Goal: Task Accomplishment & Management: Use online tool/utility

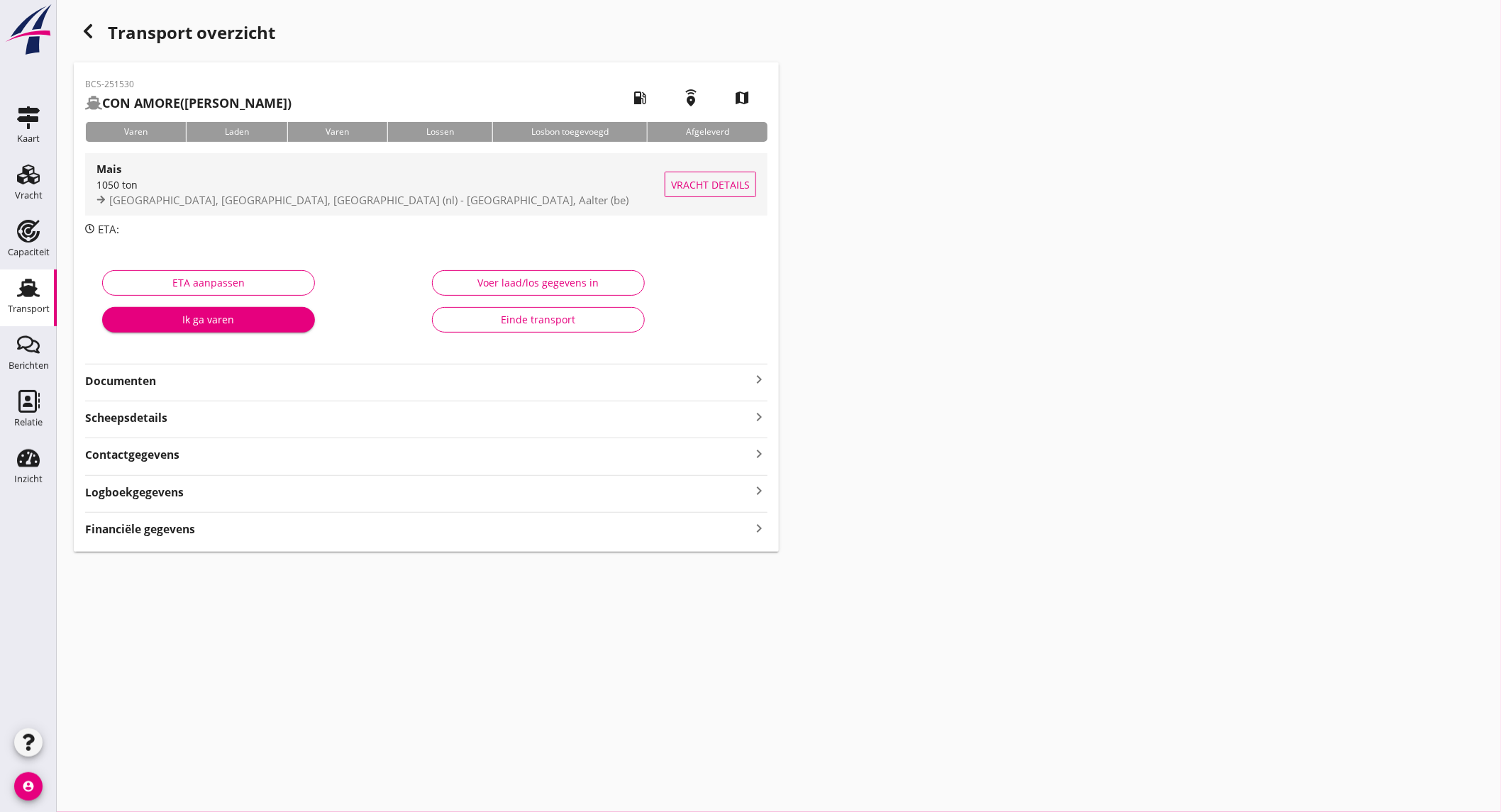
click at [264, 192] on div "[GEOGRAPHIC_DATA], [GEOGRAPHIC_DATA], [GEOGRAPHIC_DATA] (nl) - [GEOGRAPHIC_DATA…" at bounding box center [381, 200] width 569 height 17
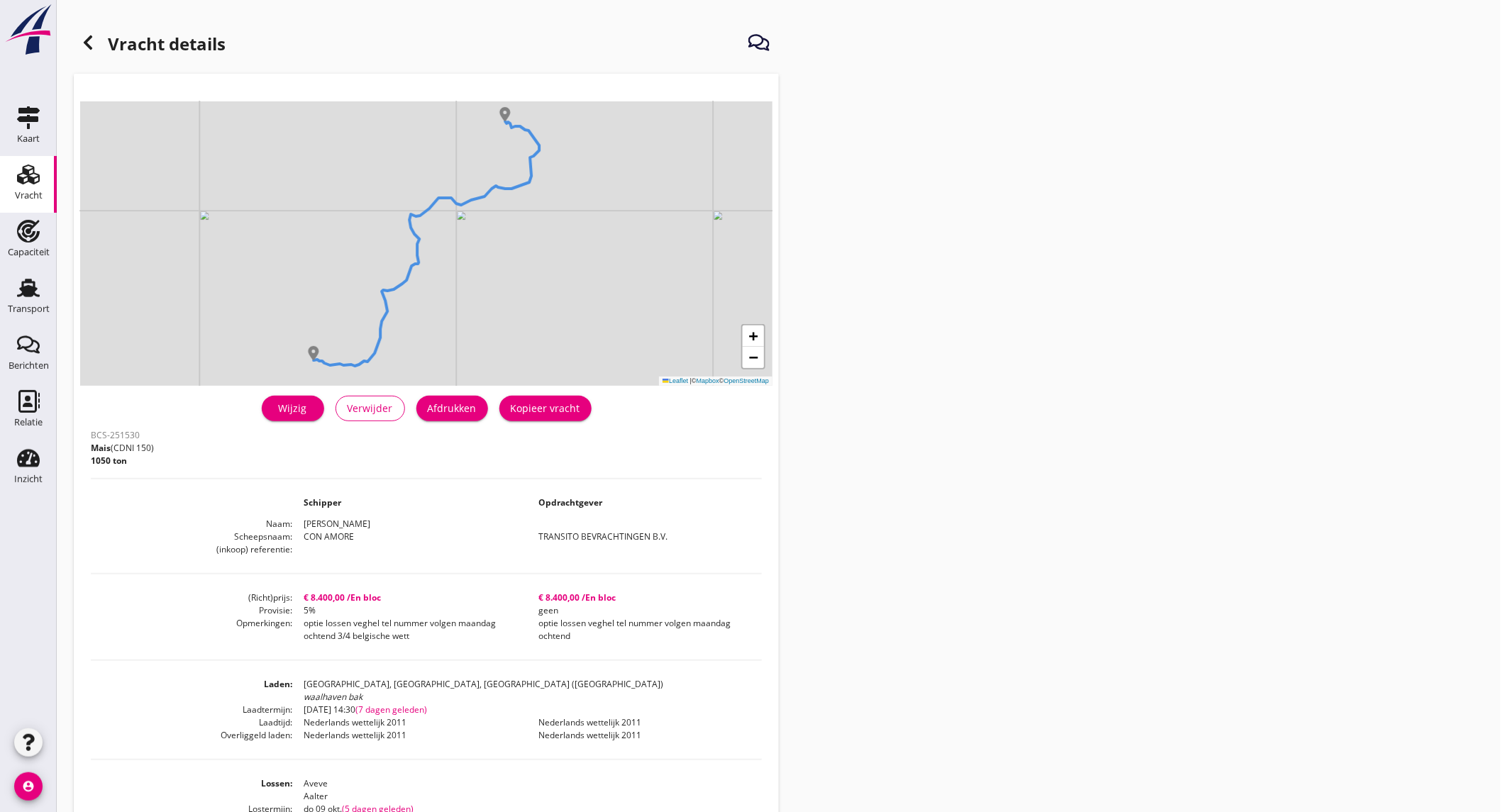
scroll to position [78, 0]
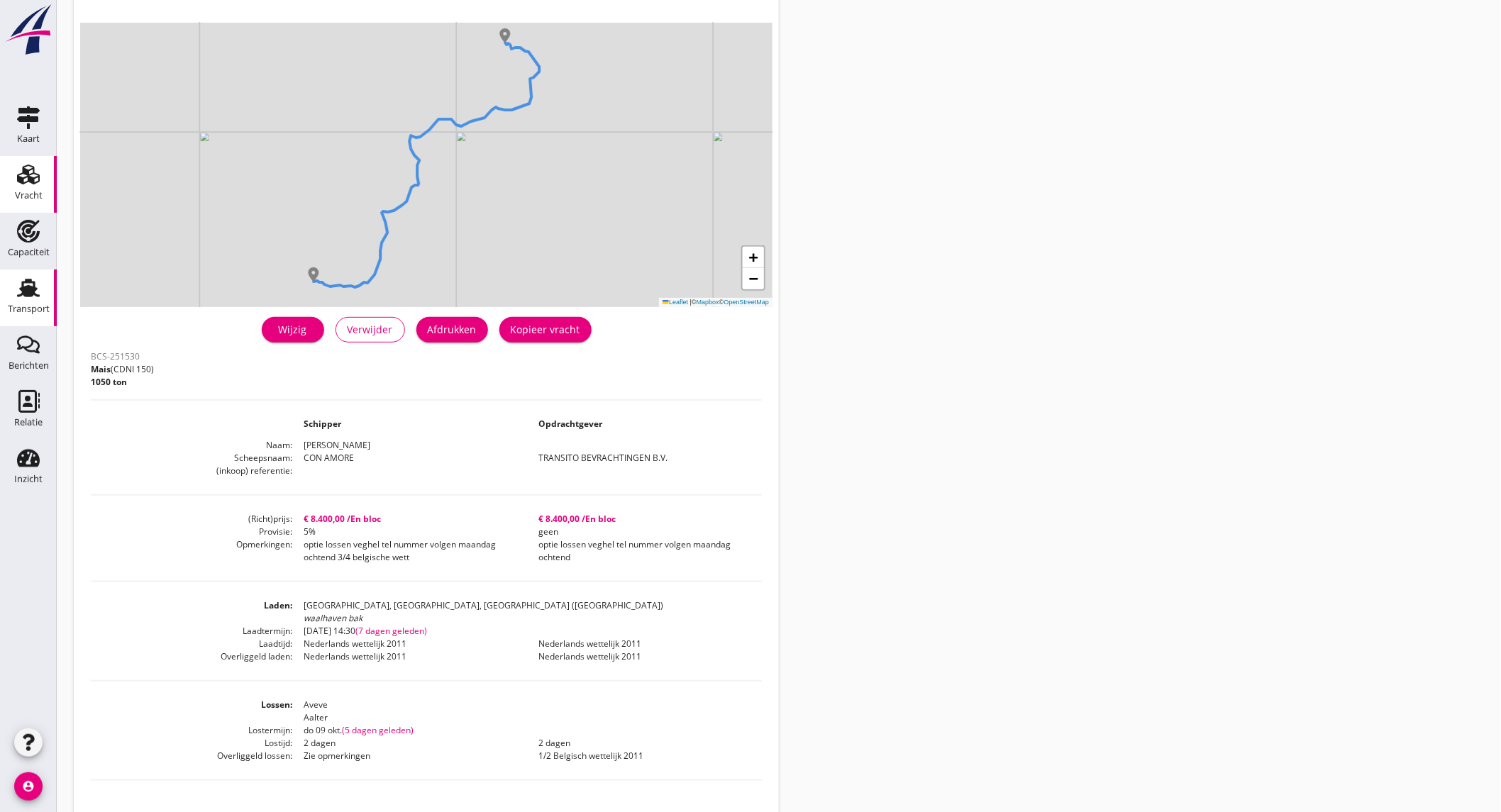
click at [29, 302] on div "Transport" at bounding box center [28, 309] width 42 height 20
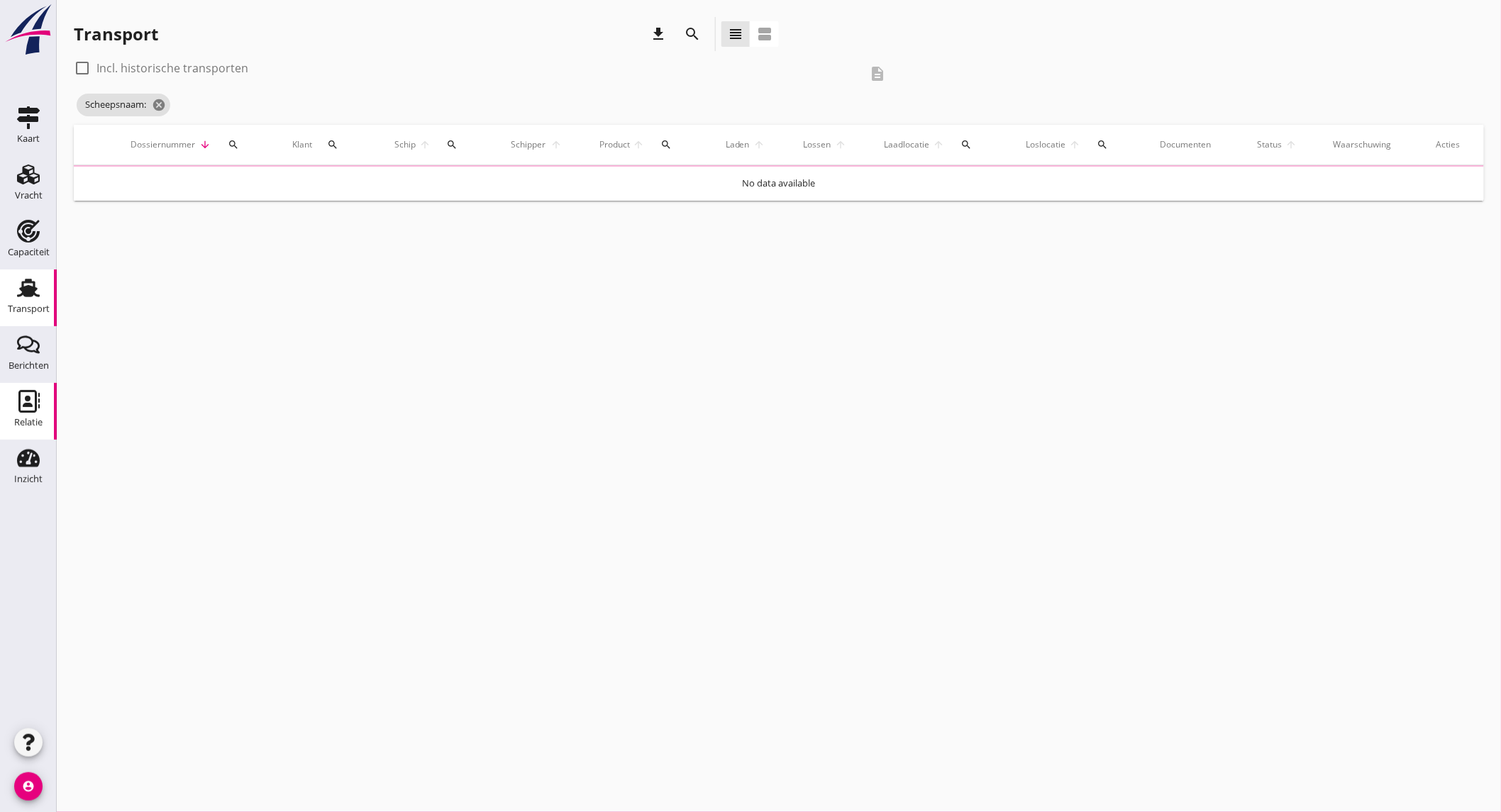
click at [36, 416] on div "Relatie" at bounding box center [27, 423] width 28 height 20
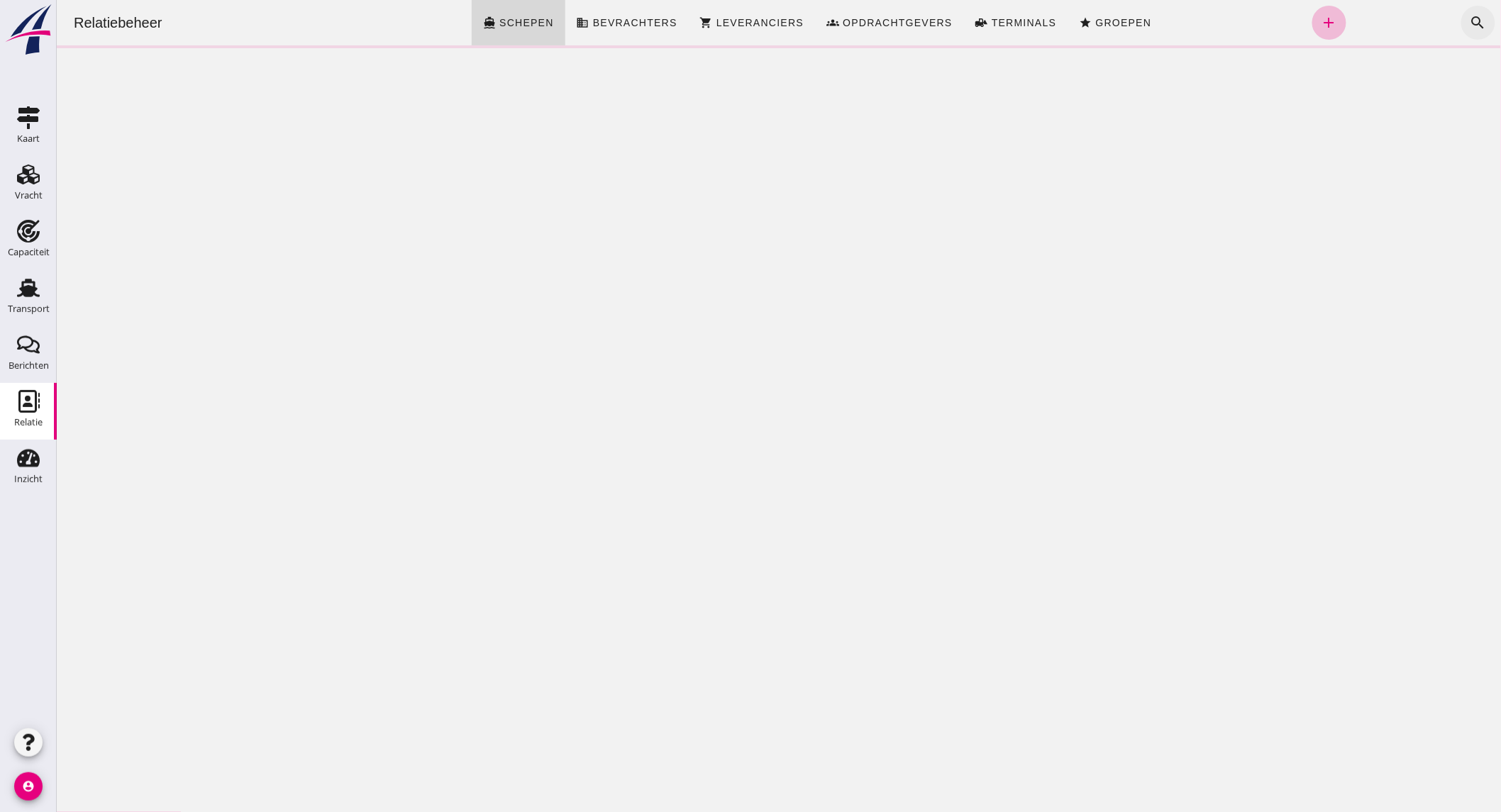
click at [1476, 22] on button "search" at bounding box center [1477, 23] width 34 height 34
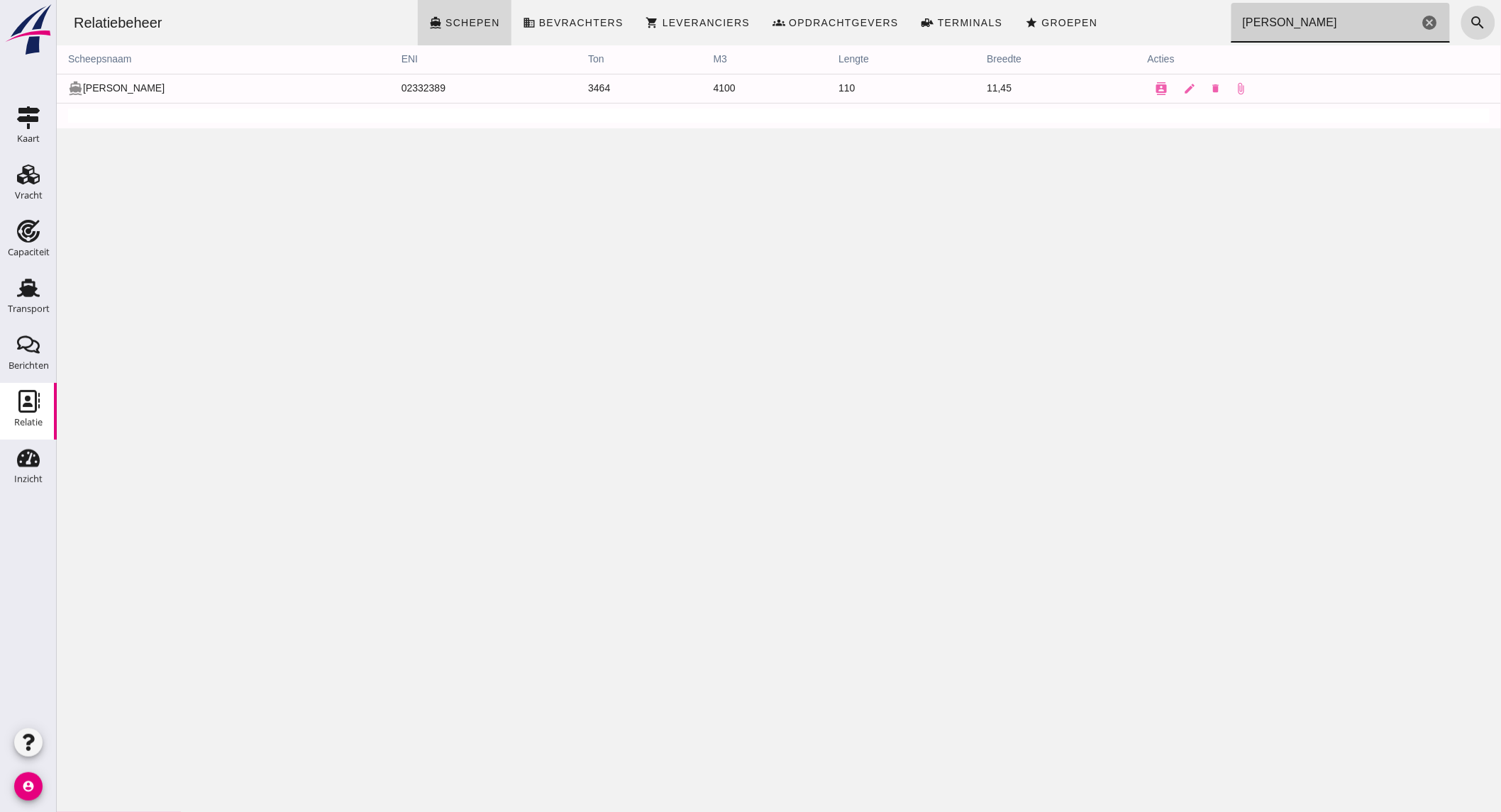
type input "[PERSON_NAME]"
click at [1192, 89] on icon "edit" at bounding box center [1189, 88] width 13 height 13
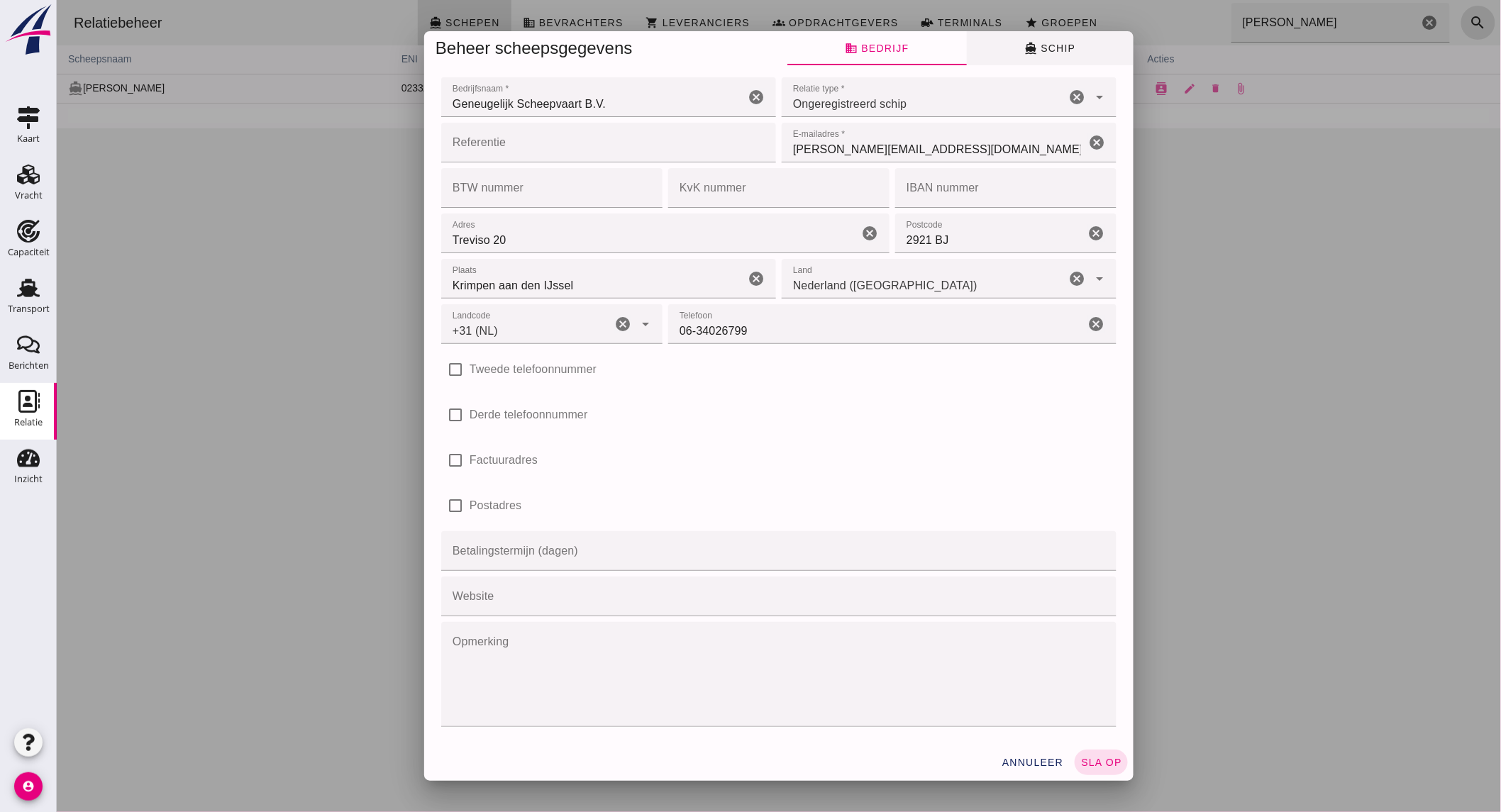
type input "+31 (NL)"
click at [1023, 56] on button "directions_boat Schip" at bounding box center [1049, 48] width 166 height 34
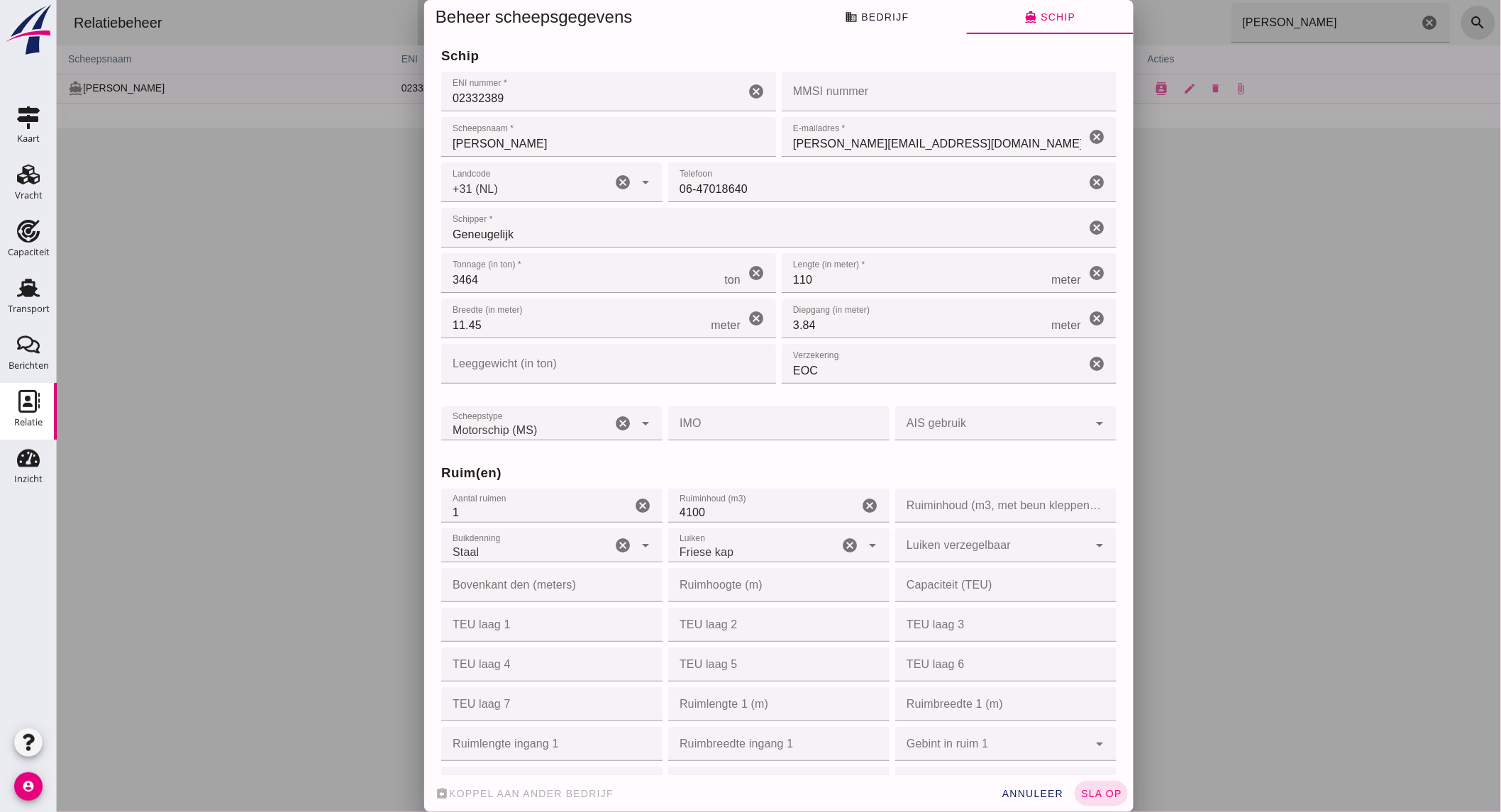
click at [678, 509] on input "4100" at bounding box center [762, 505] width 190 height 34
type input "4000"
click at [1079, 792] on span "sla op" at bounding box center [1100, 793] width 42 height 12
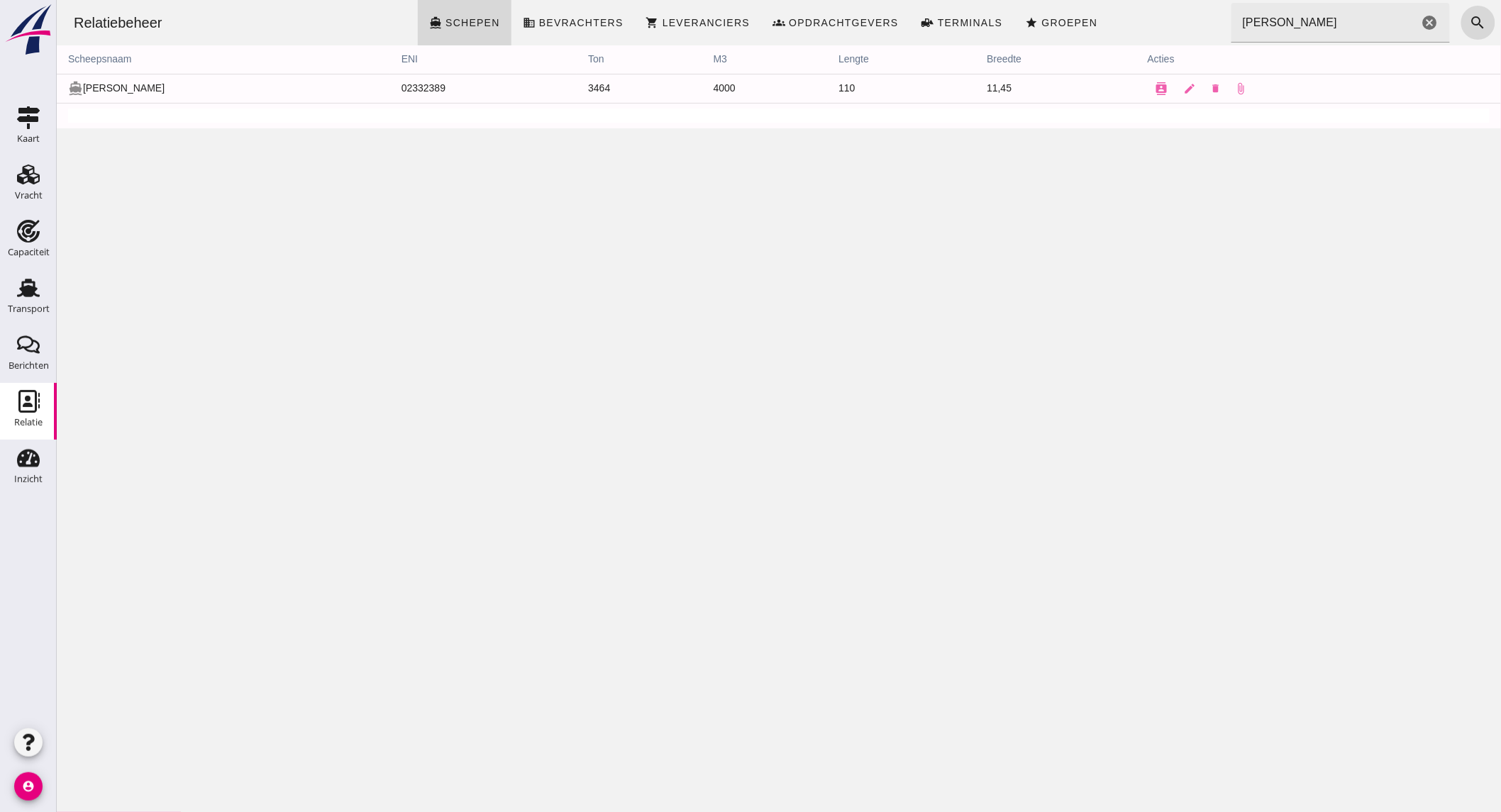
drag, startPoint x: 37, startPoint y: 295, endPoint x: 114, endPoint y: 263, distance: 83.4
click at [37, 295] on use at bounding box center [27, 288] width 23 height 19
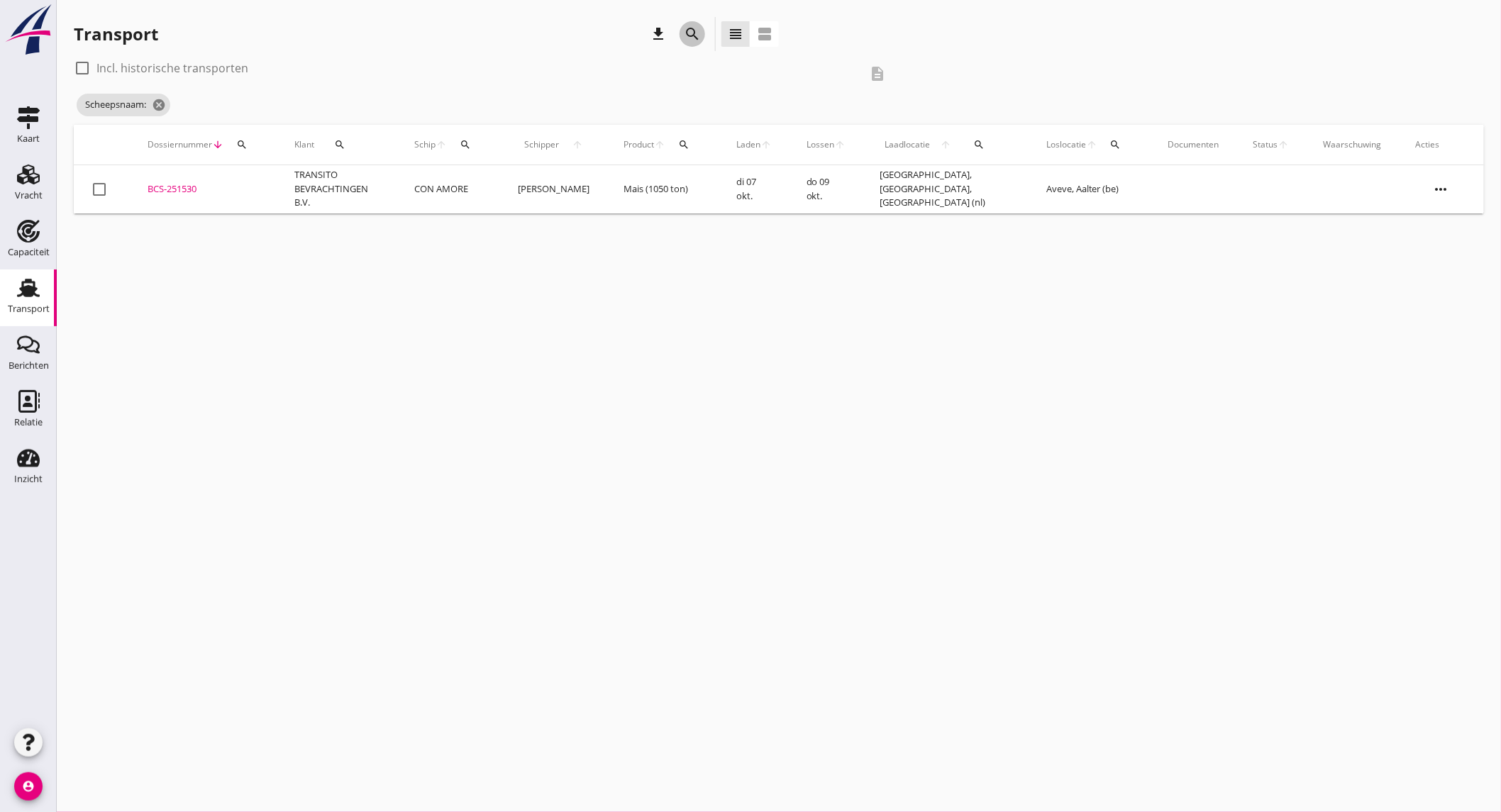
click at [700, 32] on icon "search" at bounding box center [692, 33] width 17 height 17
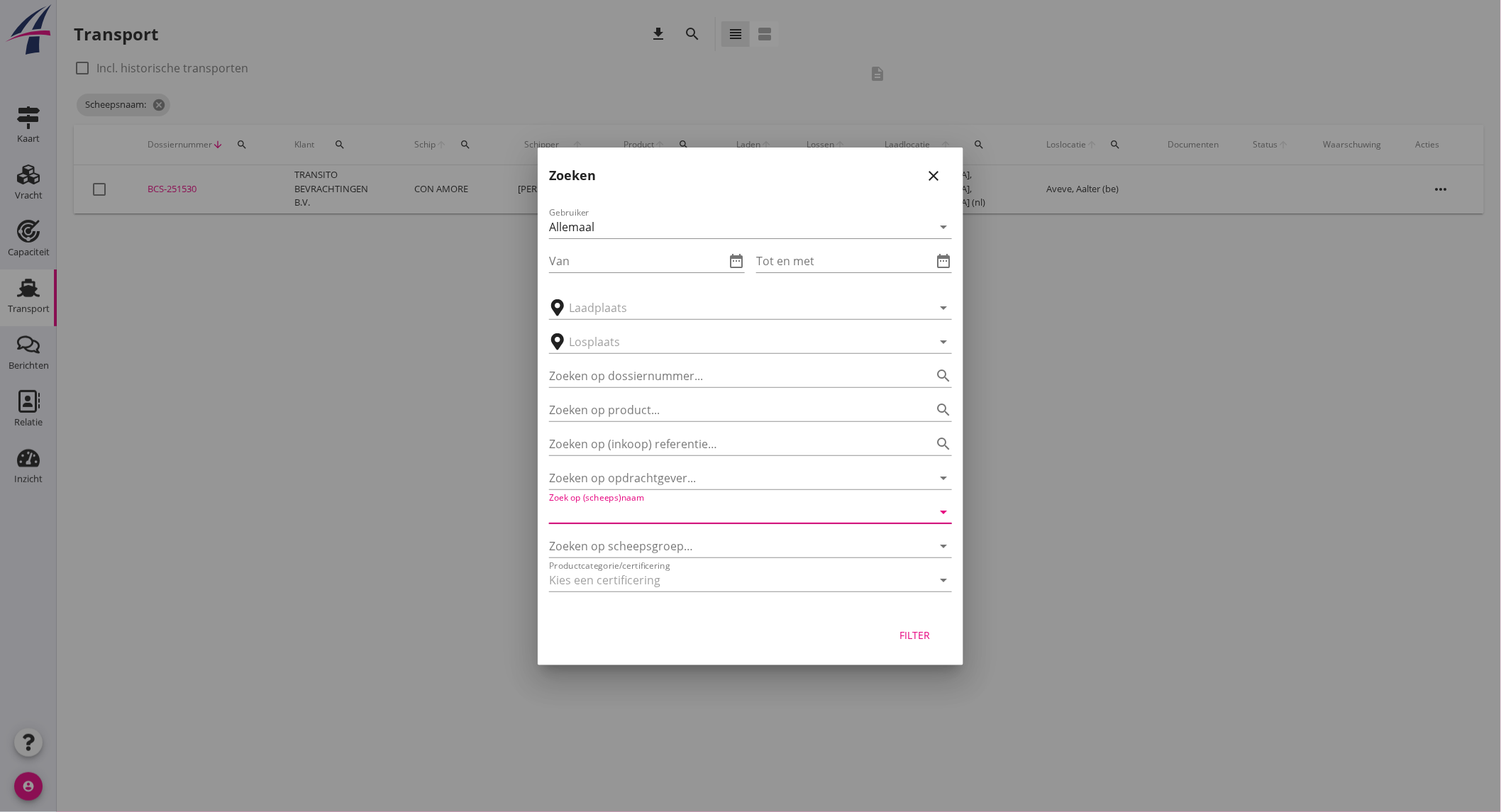
click at [661, 509] on input "Zoek op (scheeps)naam" at bounding box center [730, 512] width 363 height 23
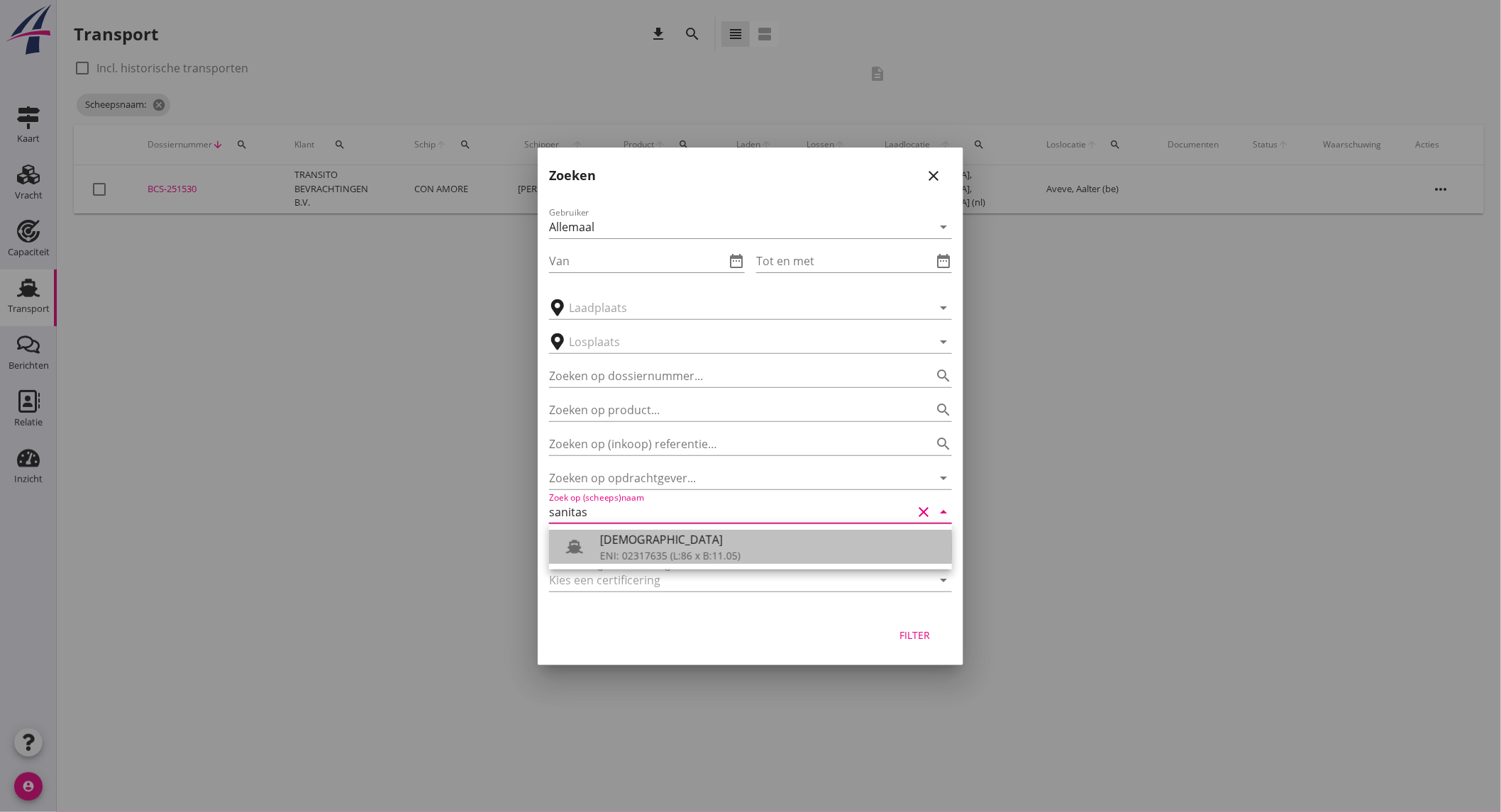
click at [656, 563] on div "ENI: 02317635 (L:86 x B:11.05)" at bounding box center [770, 555] width 341 height 15
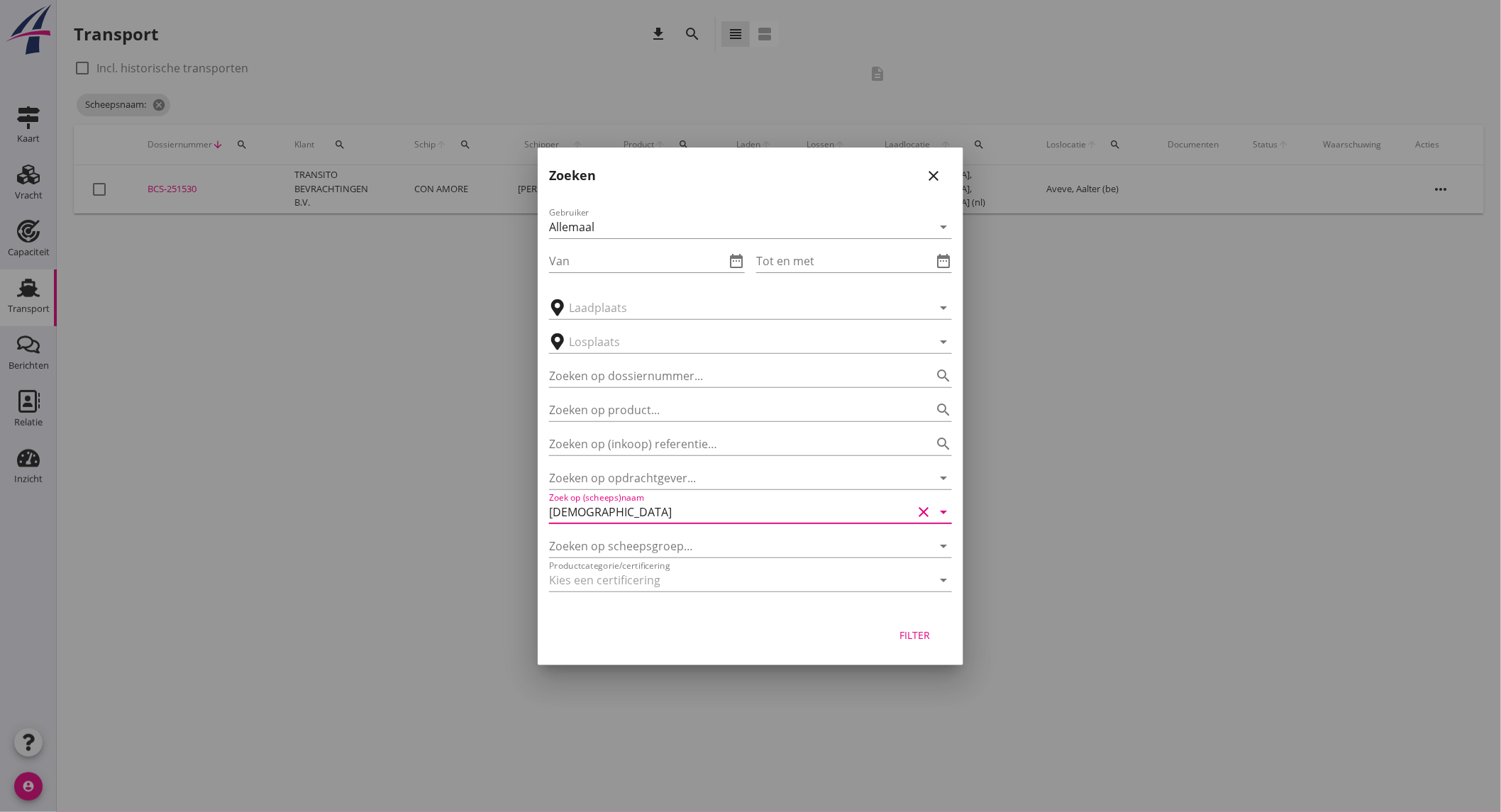
click at [905, 630] on div "Filter" at bounding box center [915, 634] width 40 height 15
type input "[DEMOGRAPHIC_DATA]"
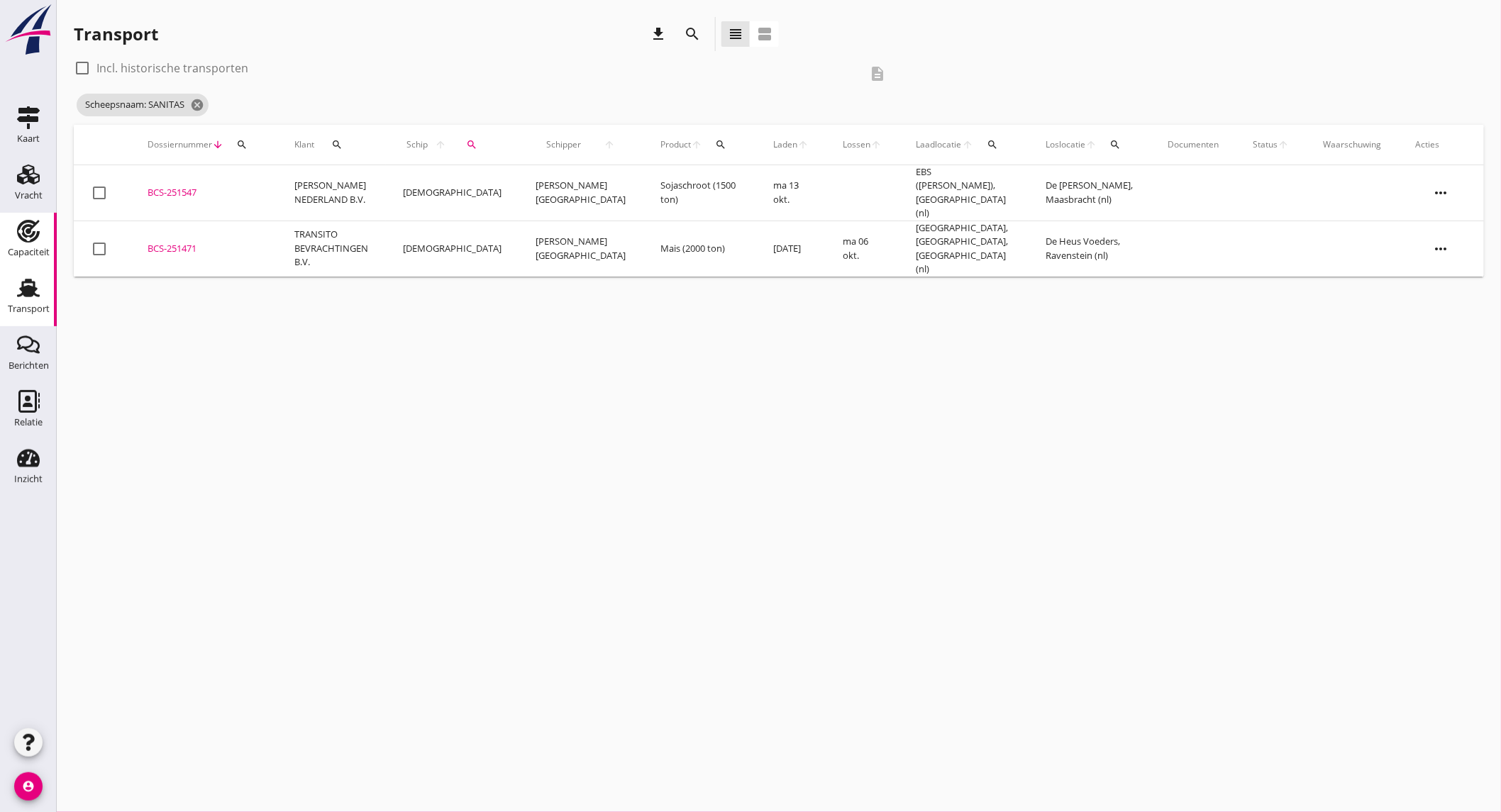
click at [18, 239] on icon "Capaciteit" at bounding box center [27, 231] width 23 height 23
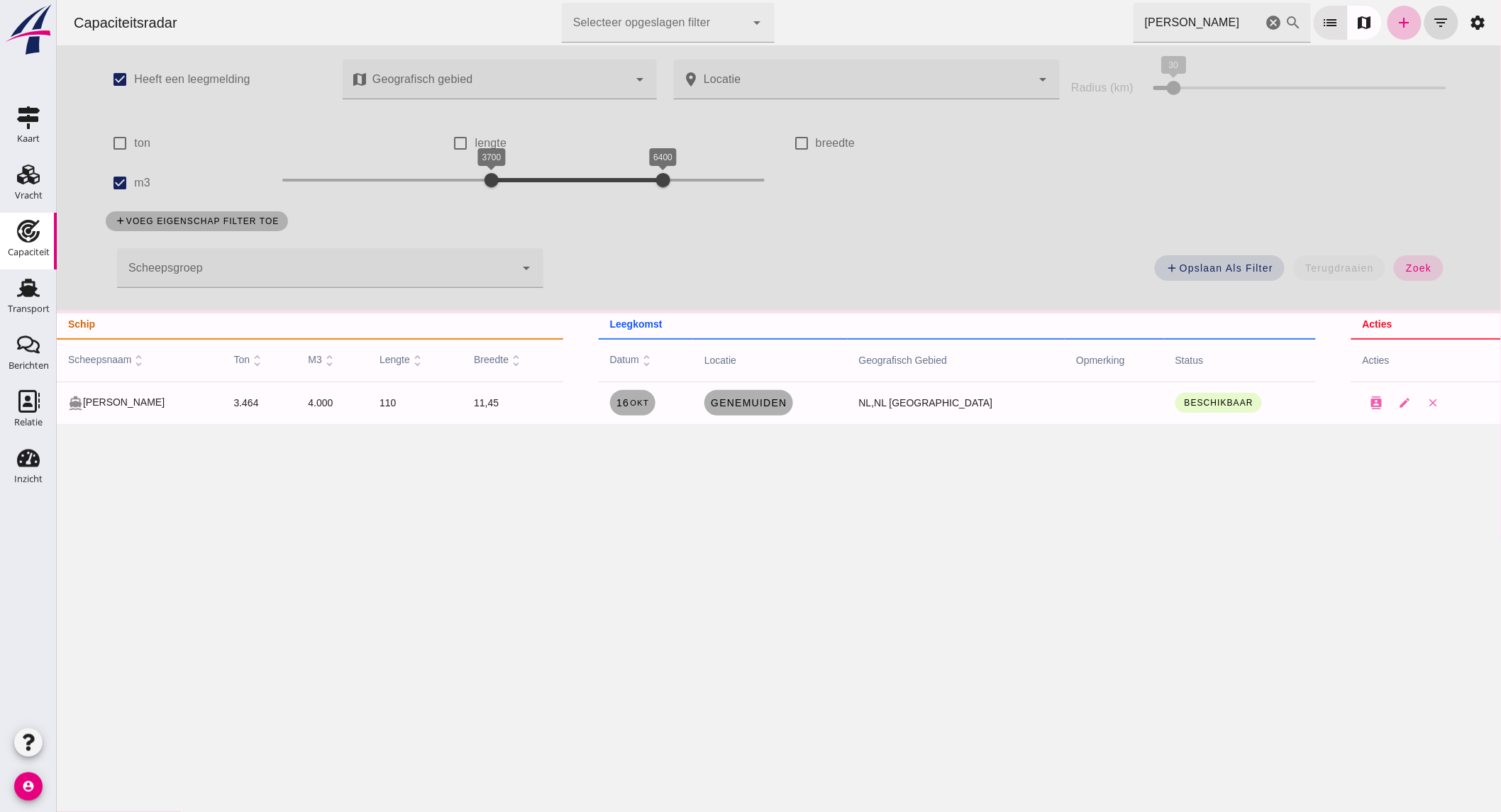
click at [37, 187] on div "Vracht" at bounding box center [28, 196] width 27 height 20
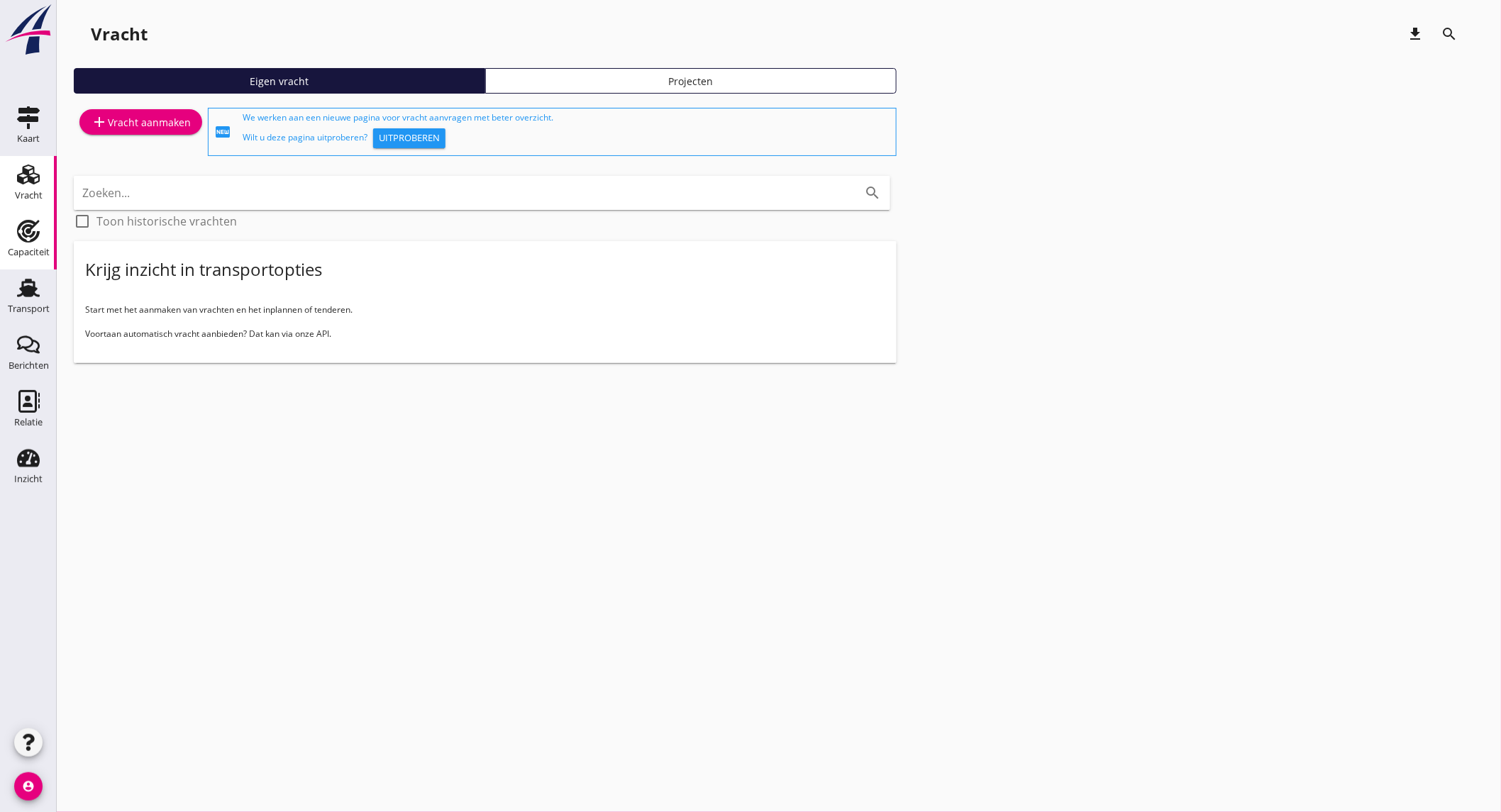
click at [17, 256] on div "Capaciteit" at bounding box center [28, 251] width 42 height 9
click at [0, 0] on icon "add" at bounding box center [0, 0] width 0 height 0
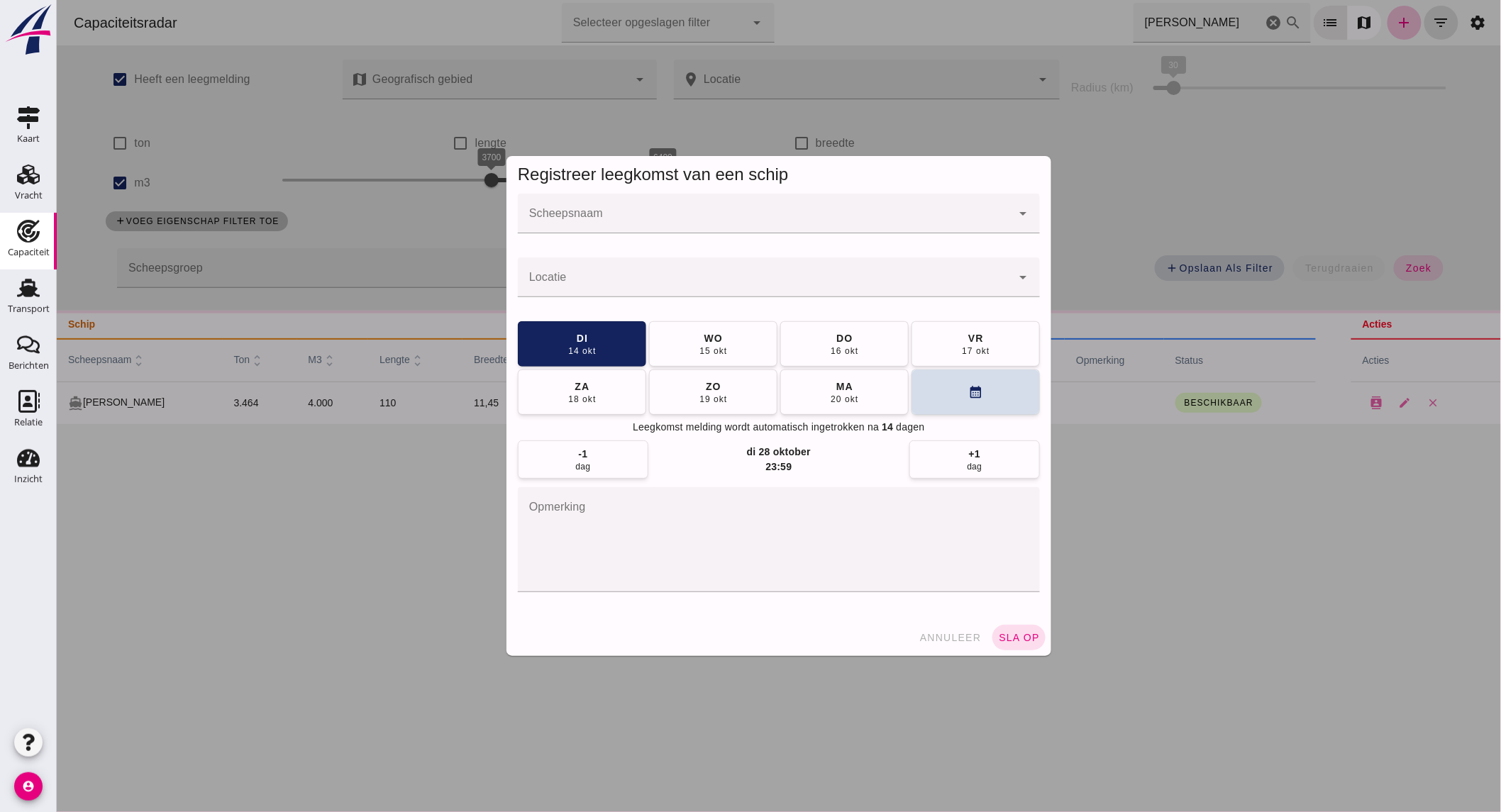
click at [592, 213] on input "Scheepsnaam" at bounding box center [763, 220] width 493 height 17
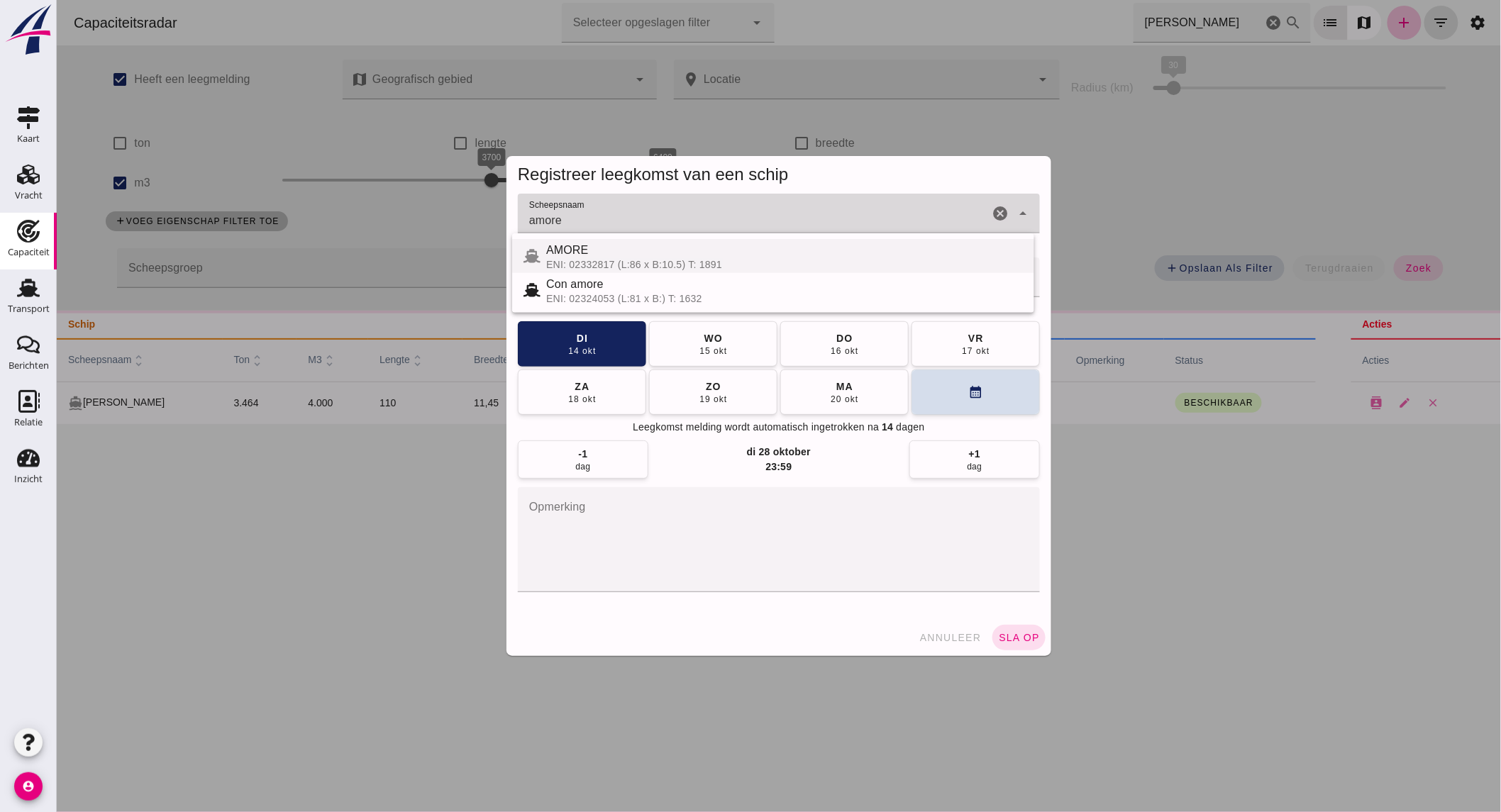
click at [610, 253] on div "AMORE" at bounding box center [783, 249] width 477 height 17
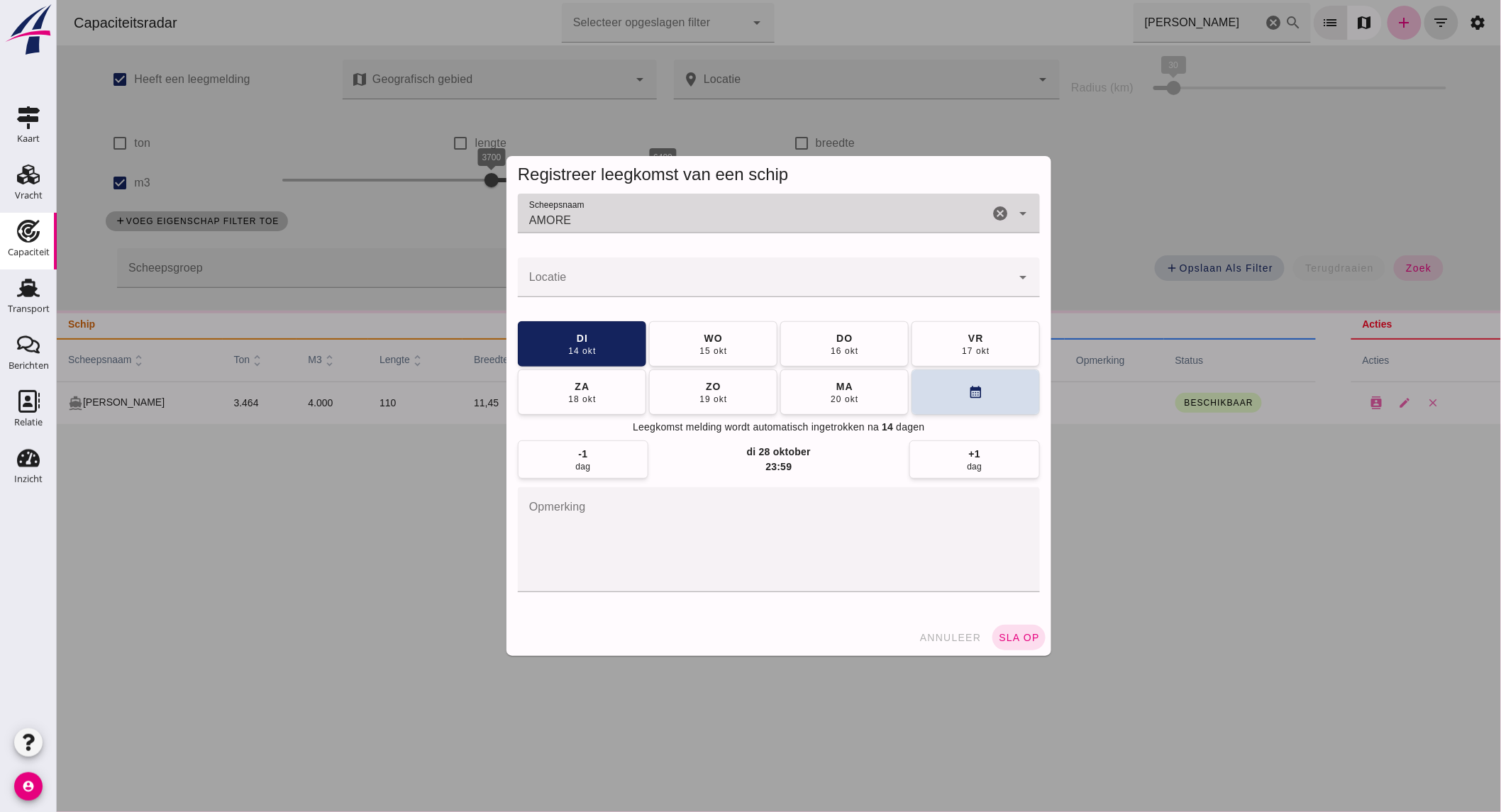
type input "AMORE"
click at [607, 266] on div at bounding box center [763, 277] width 493 height 40
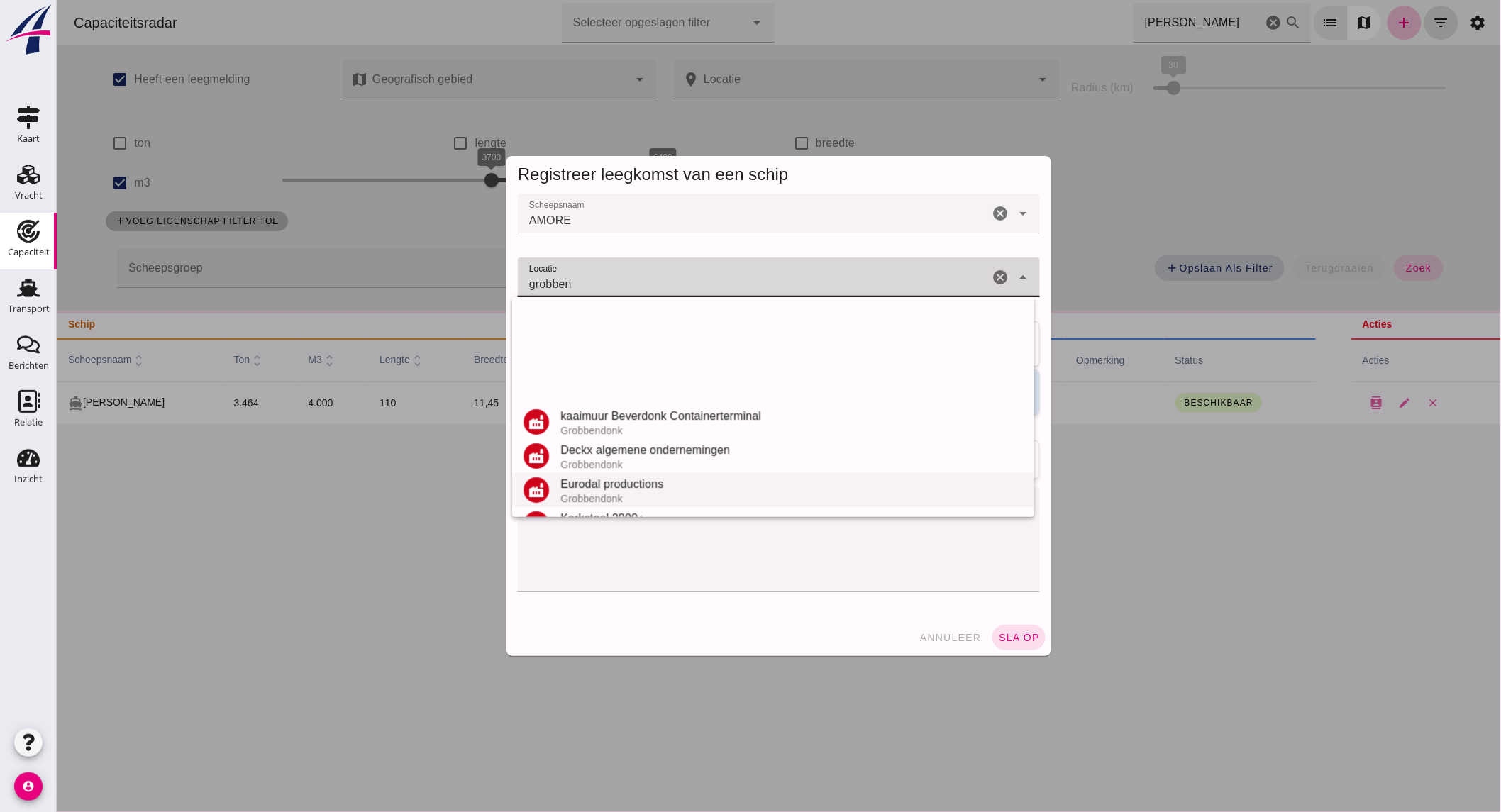
scroll to position [200, 0]
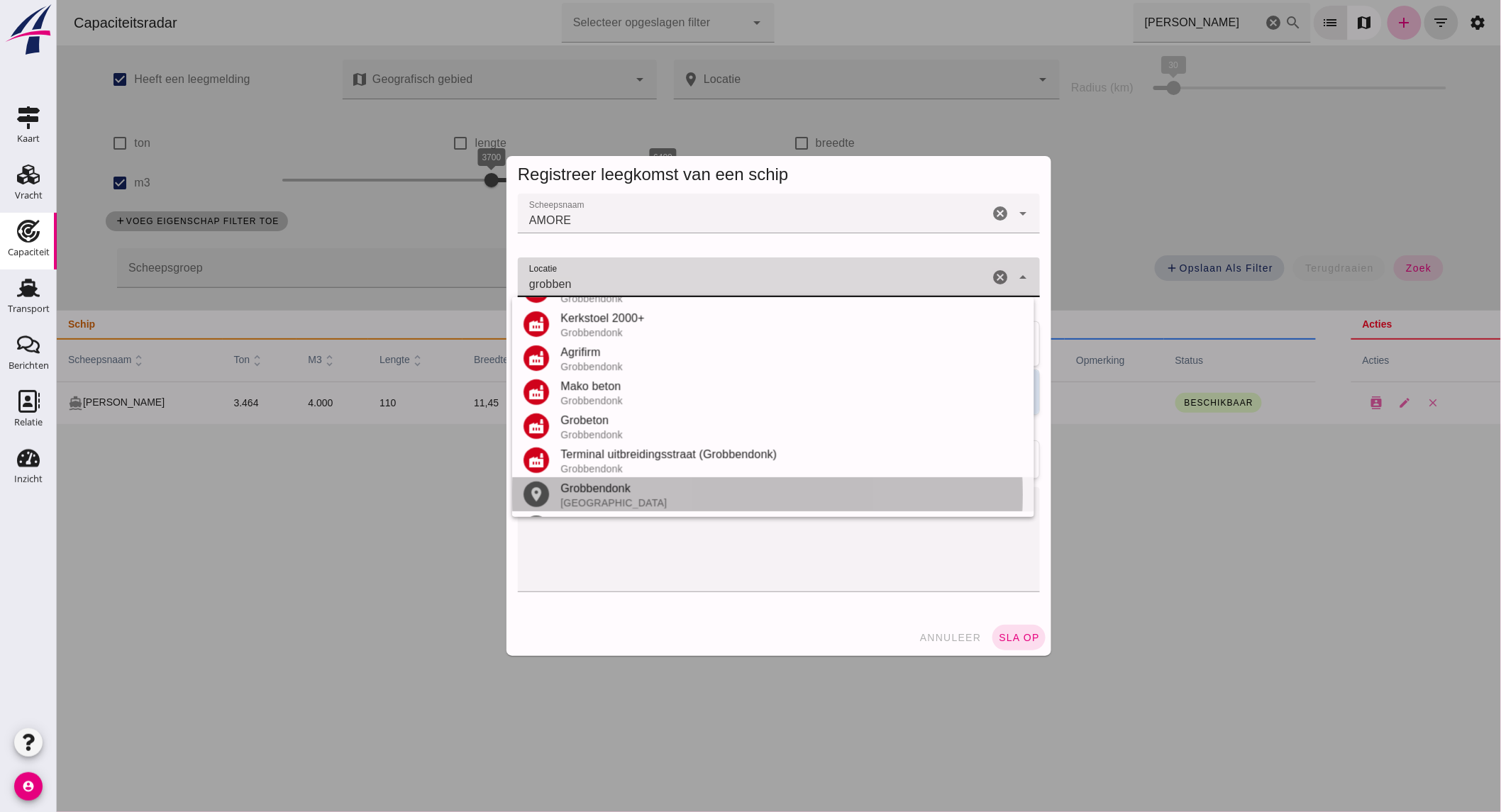
click at [618, 488] on div "Grobbendonk" at bounding box center [791, 488] width 463 height 17
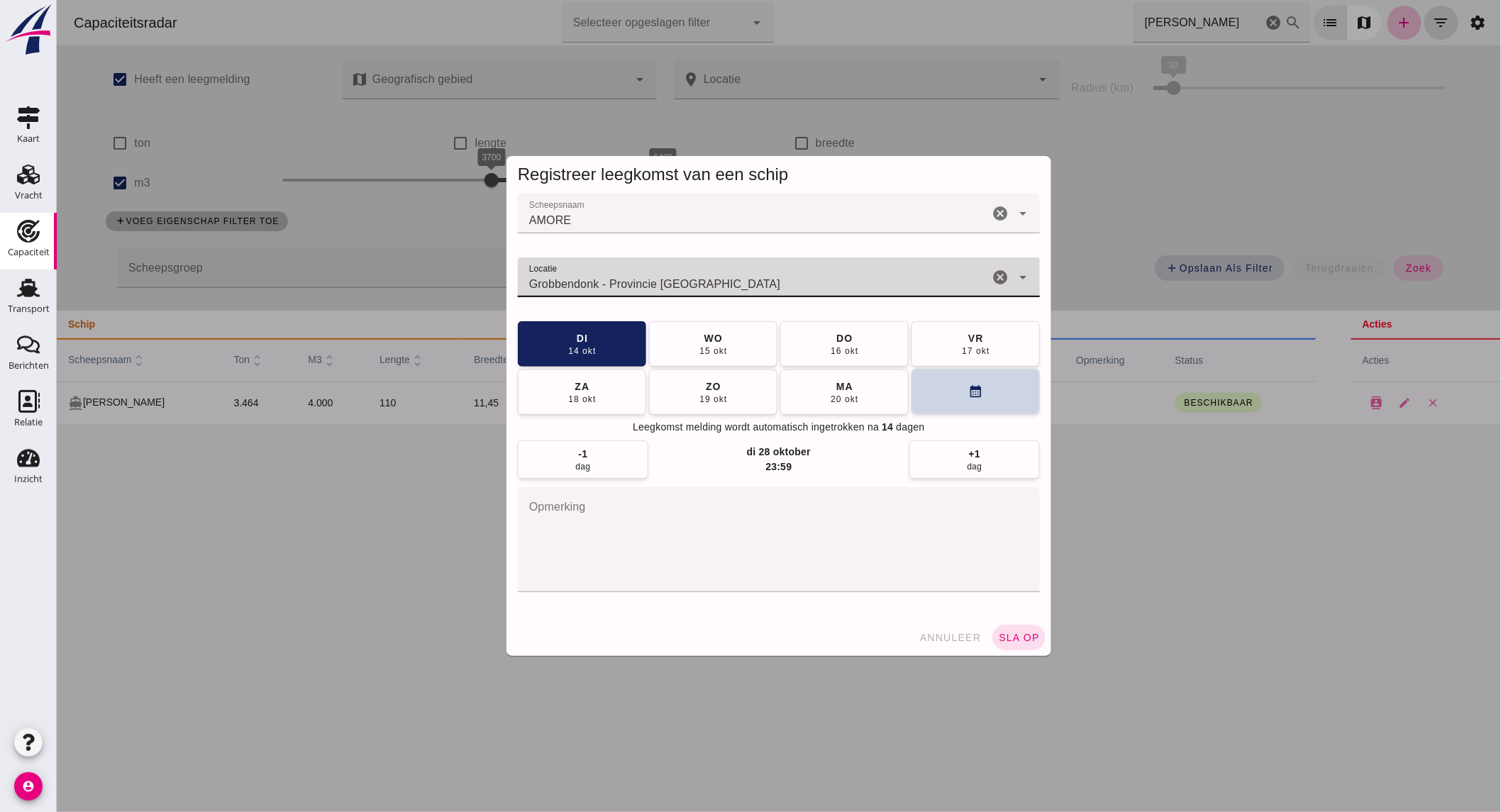
type input "Grobbendonk - Provincie [GEOGRAPHIC_DATA]"
click at [952, 391] on button "calendar_month" at bounding box center [975, 391] width 128 height 45
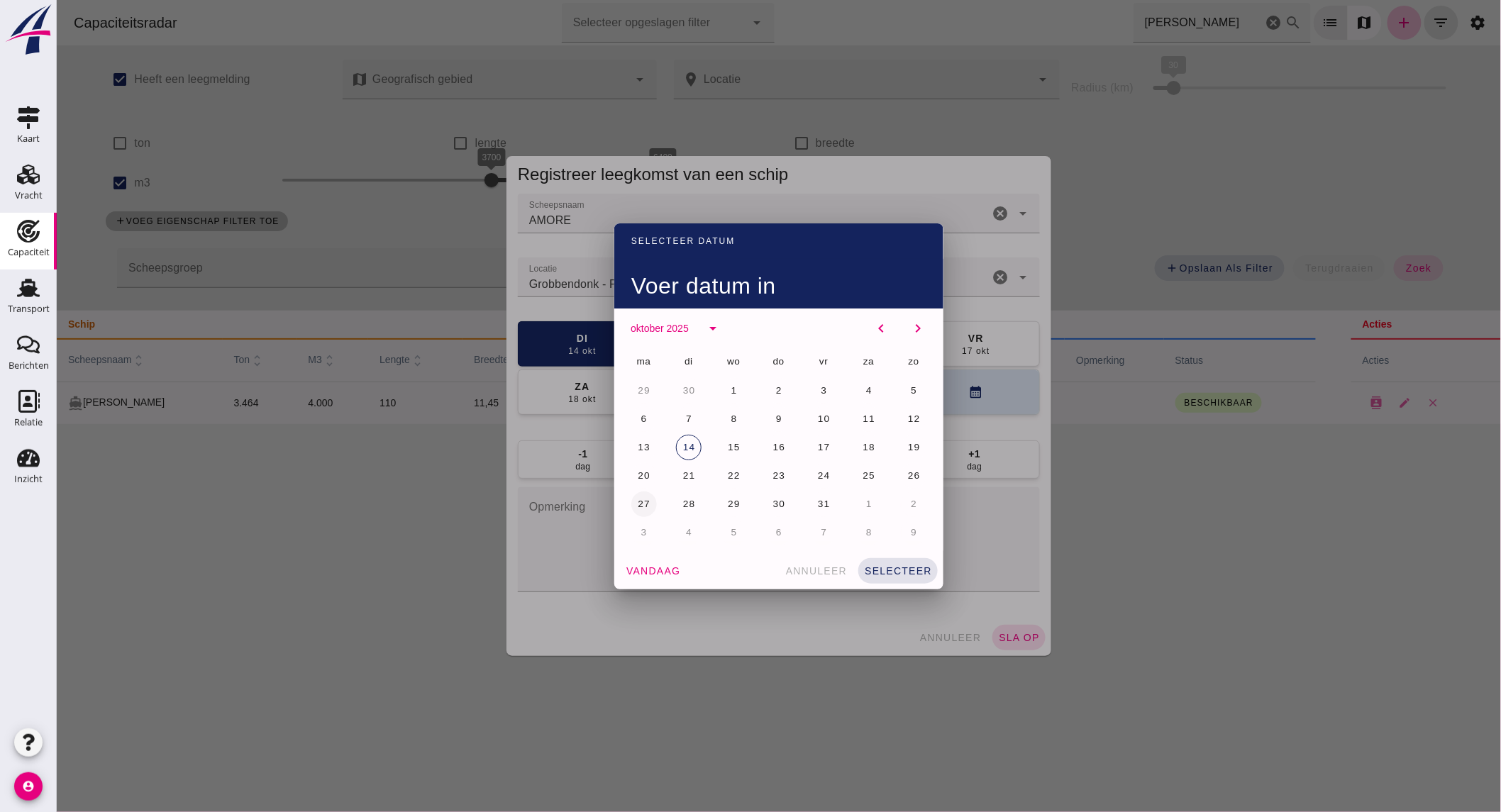
click at [641, 504] on span "27" at bounding box center [643, 504] width 14 height 11
click at [887, 570] on span "selecteer" at bounding box center [897, 571] width 68 height 12
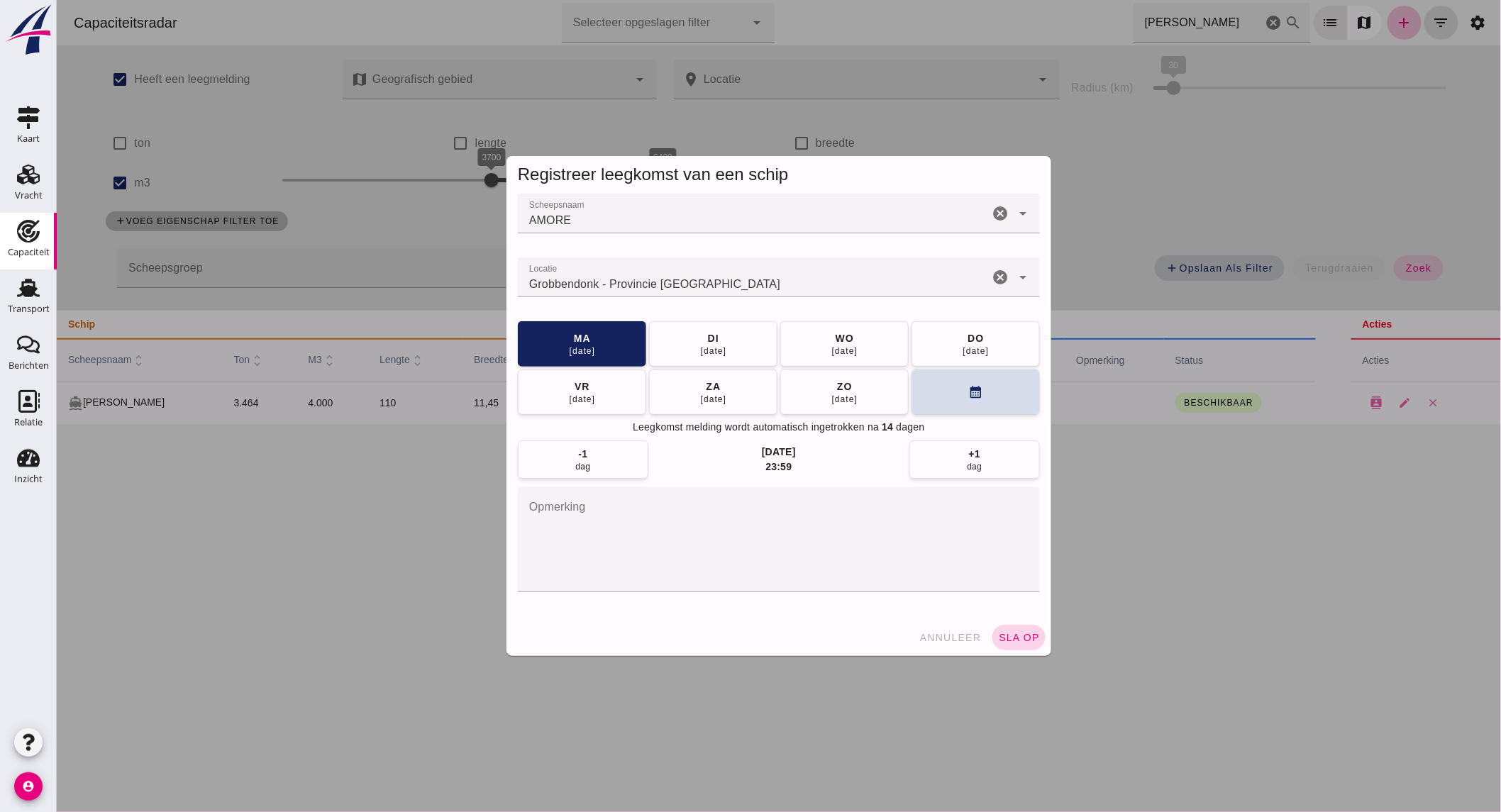
click at [1017, 637] on span "sla op" at bounding box center [1018, 638] width 42 height 12
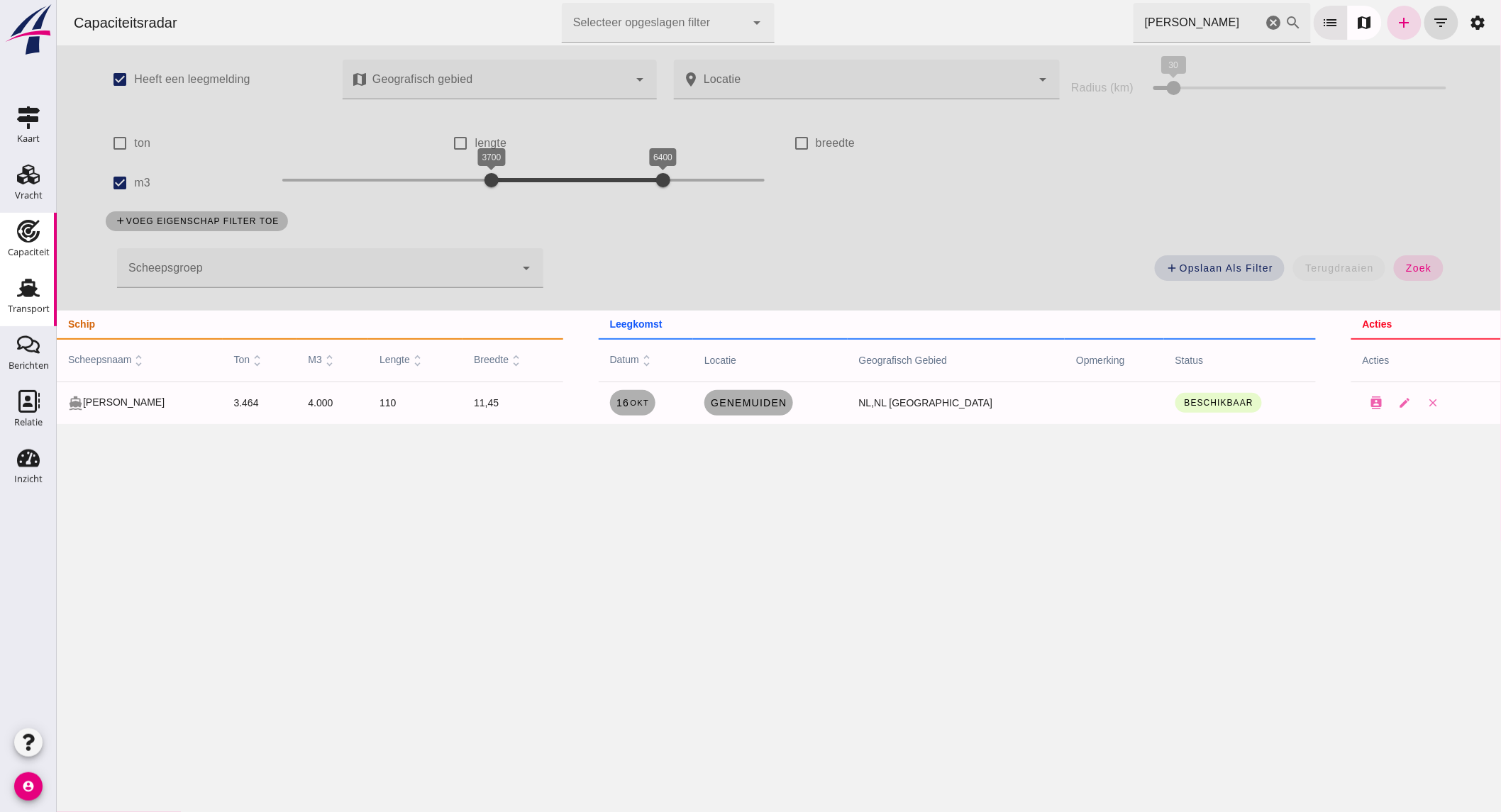
click at [25, 279] on use at bounding box center [27, 288] width 23 height 19
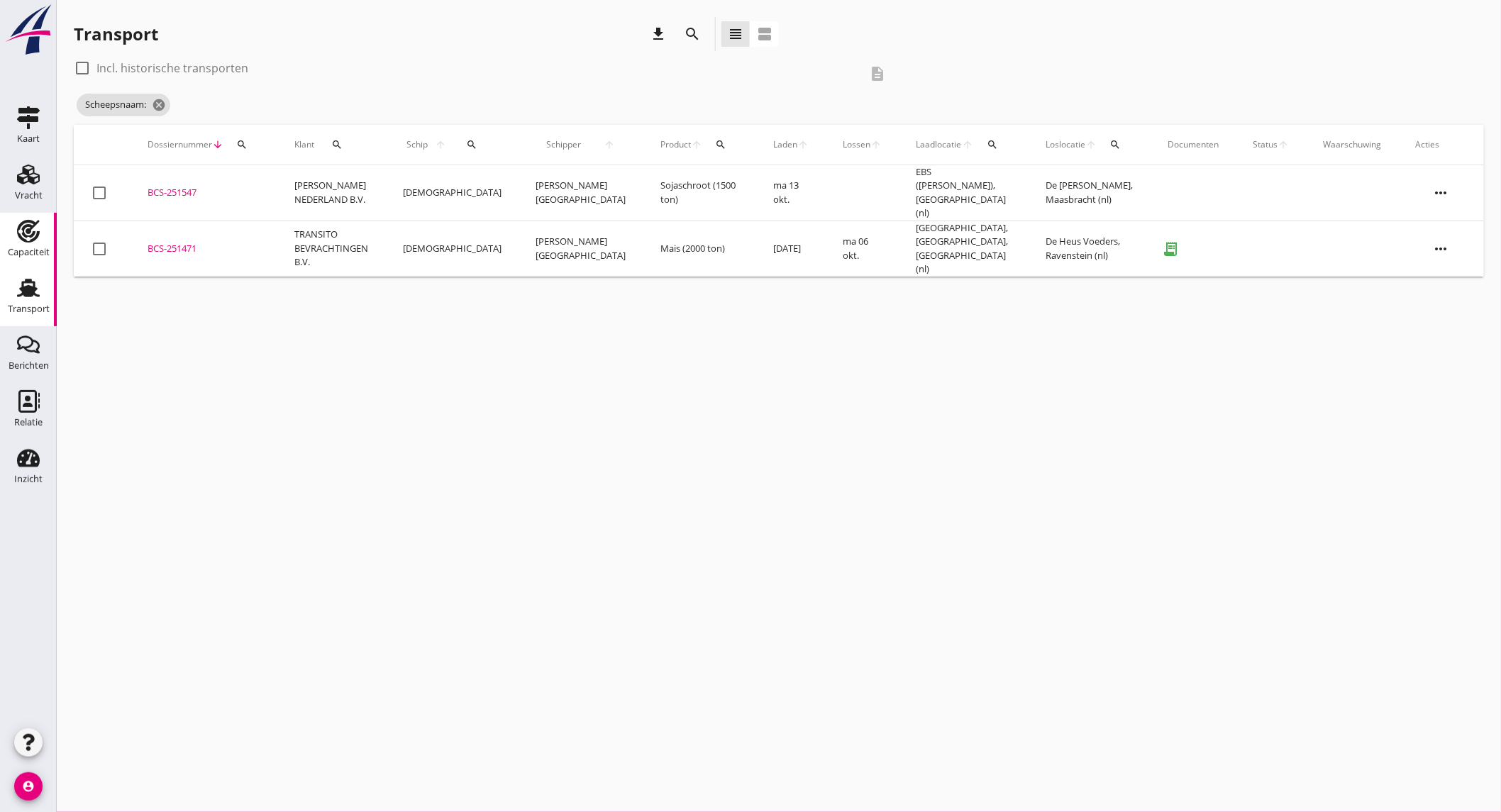
click at [23, 244] on div "Capaciteit" at bounding box center [28, 252] width 42 height 20
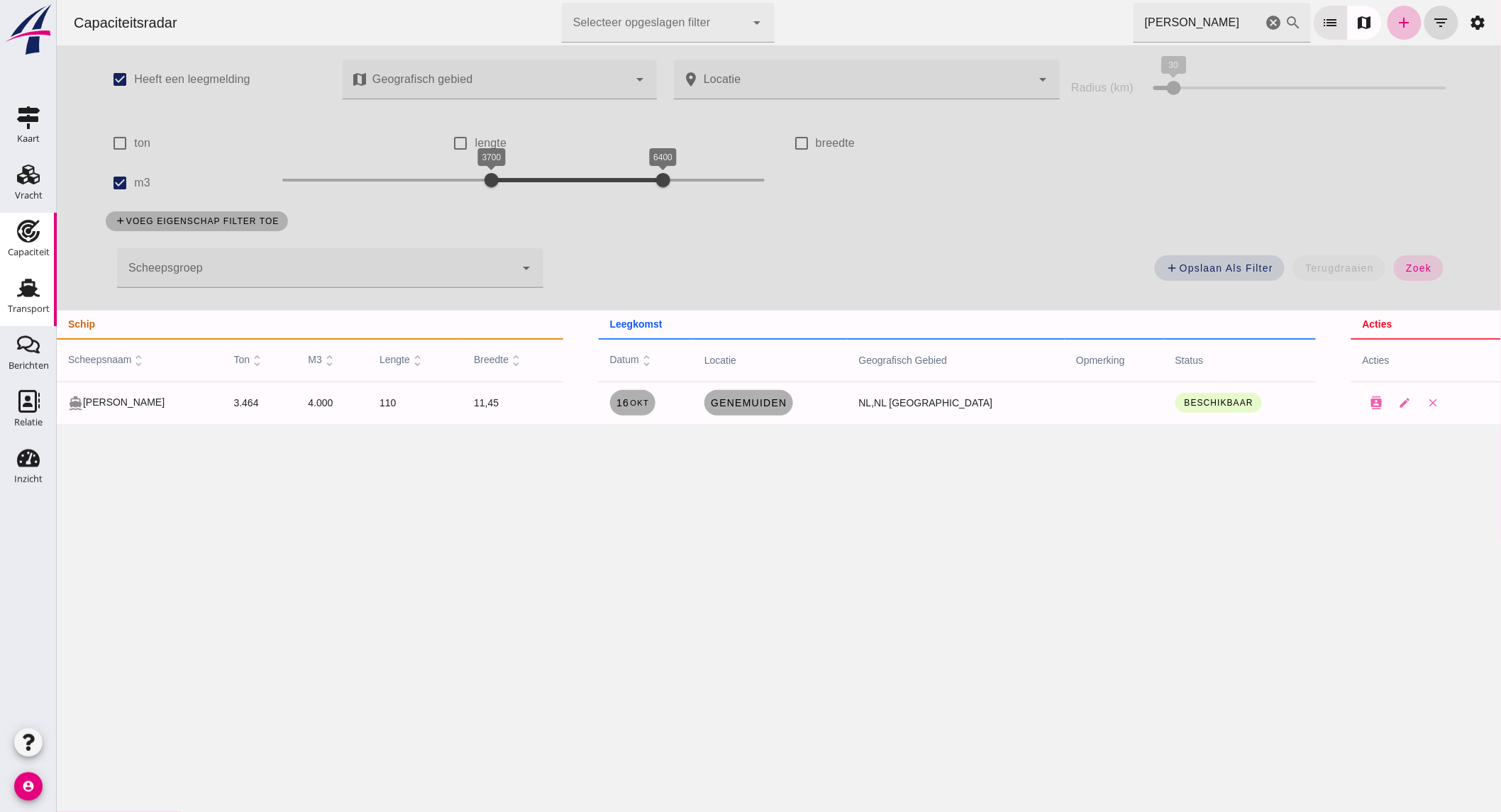
click at [24, 287] on use at bounding box center [27, 288] width 23 height 19
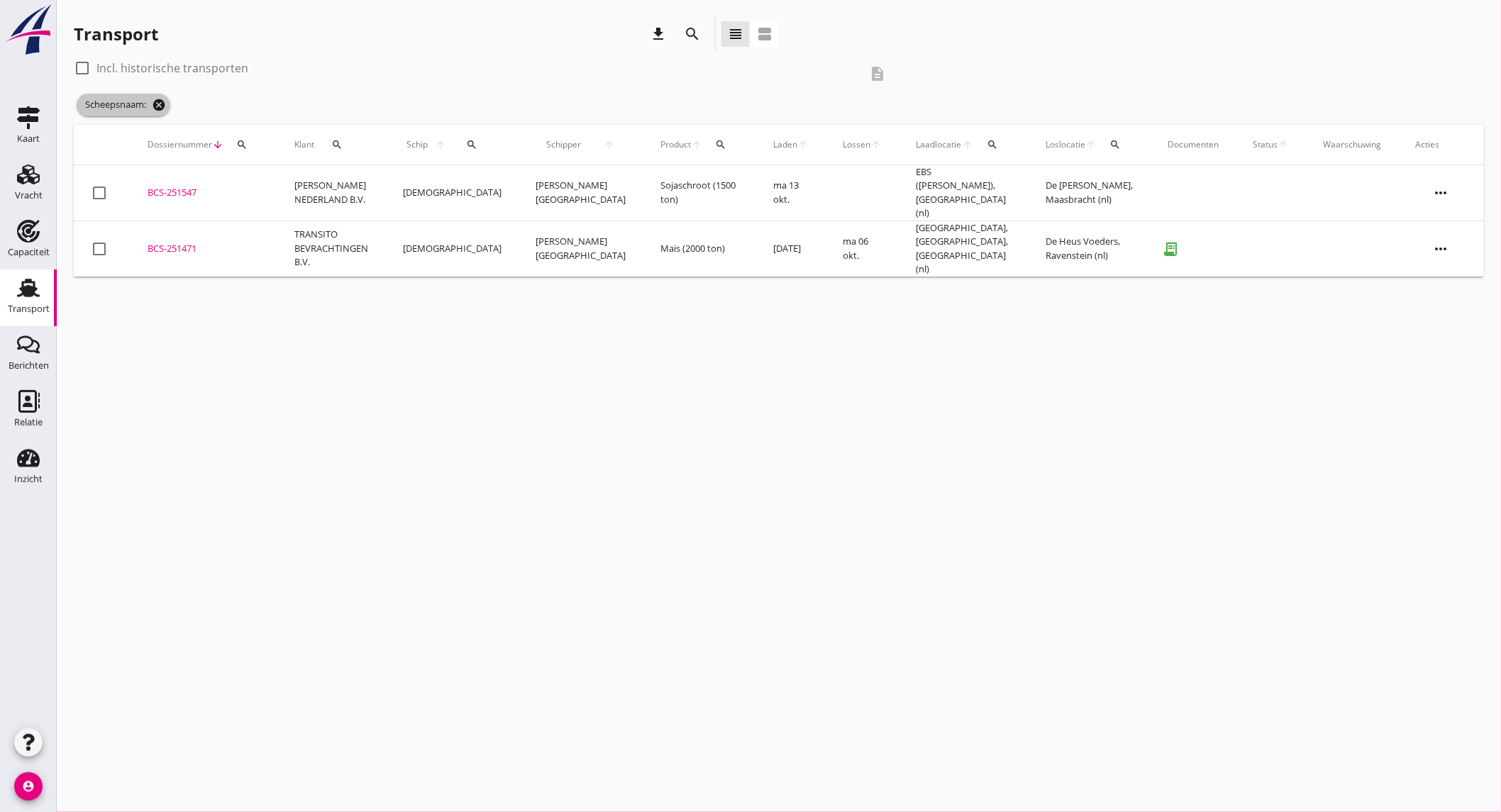
click at [154, 101] on icon "cancel" at bounding box center [159, 105] width 14 height 14
